Goal: Find specific page/section: Find specific page/section

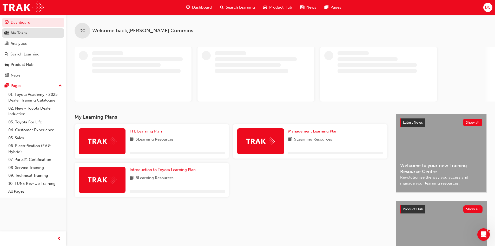
click at [29, 36] on link "My Team" at bounding box center [33, 33] width 62 height 10
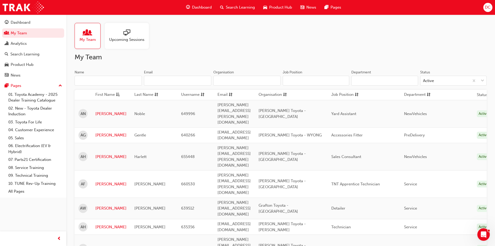
click at [119, 77] on input "Name" at bounding box center [108, 81] width 67 height 10
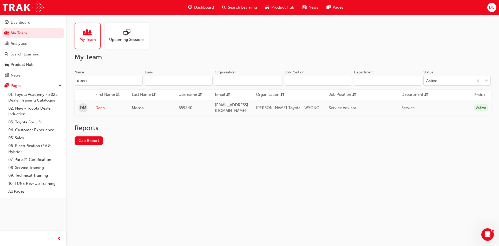
type input "deen"
click at [95, 107] on td "Deen" at bounding box center [110, 108] width 36 height 16
click at [98, 106] on link "Deen" at bounding box center [109, 108] width 29 height 6
